Goal: Task Accomplishment & Management: Use online tool/utility

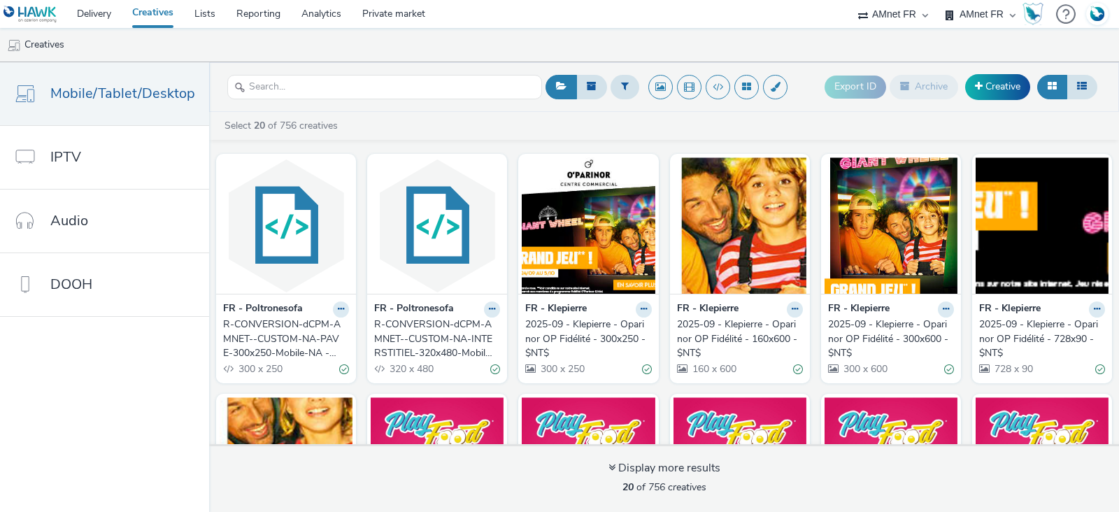
select select "74ee30ea-faea-4dd3-a1ad-716b3210ee10"
click at [94, 19] on link "Delivery" at bounding box center [93, 14] width 55 height 28
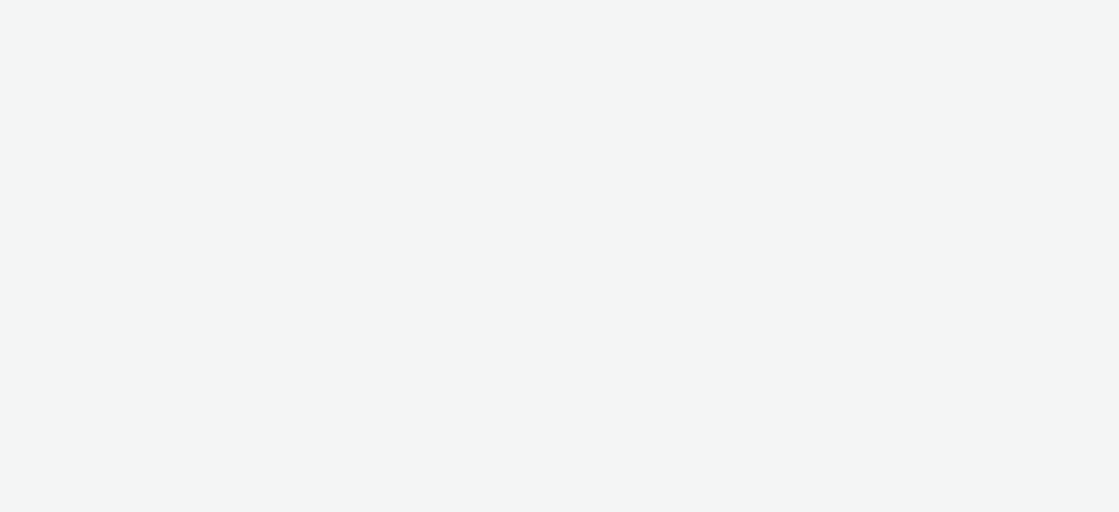
select select "74ee30ea-faea-4dd3-a1ad-716b3210ee10"
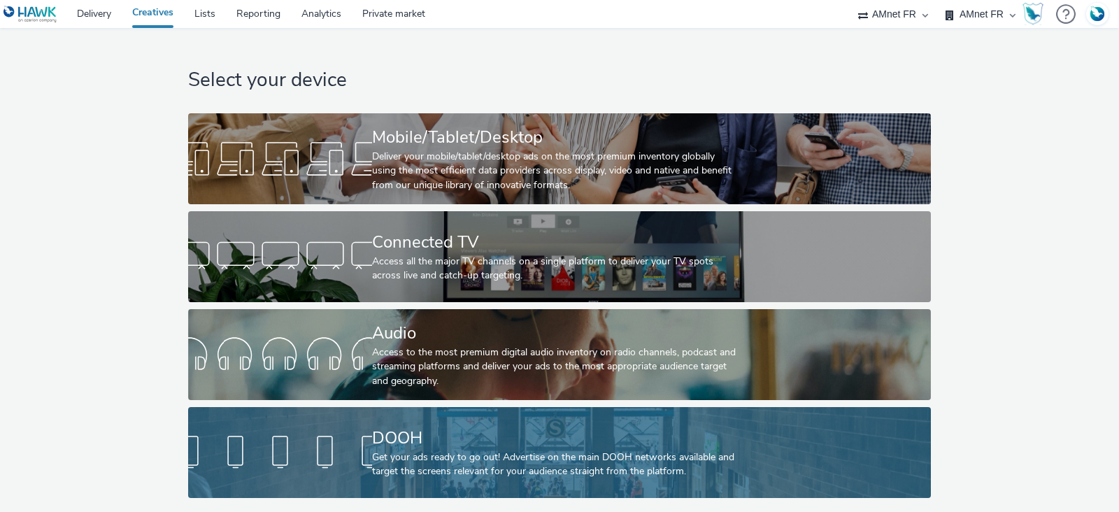
click at [336, 432] on div at bounding box center [280, 452] width 184 height 45
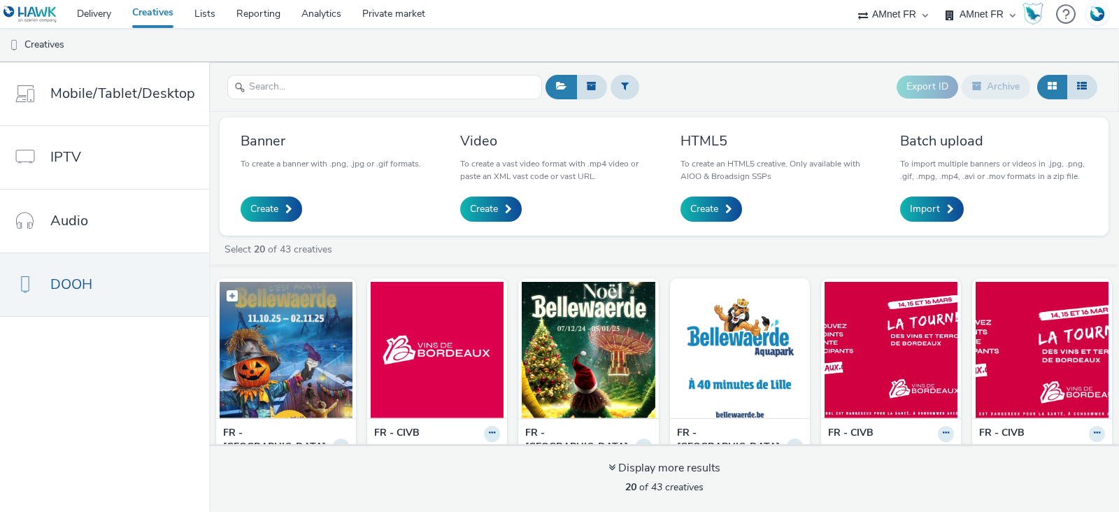
click at [311, 362] on img at bounding box center [286, 350] width 133 height 136
